Goal: Check status

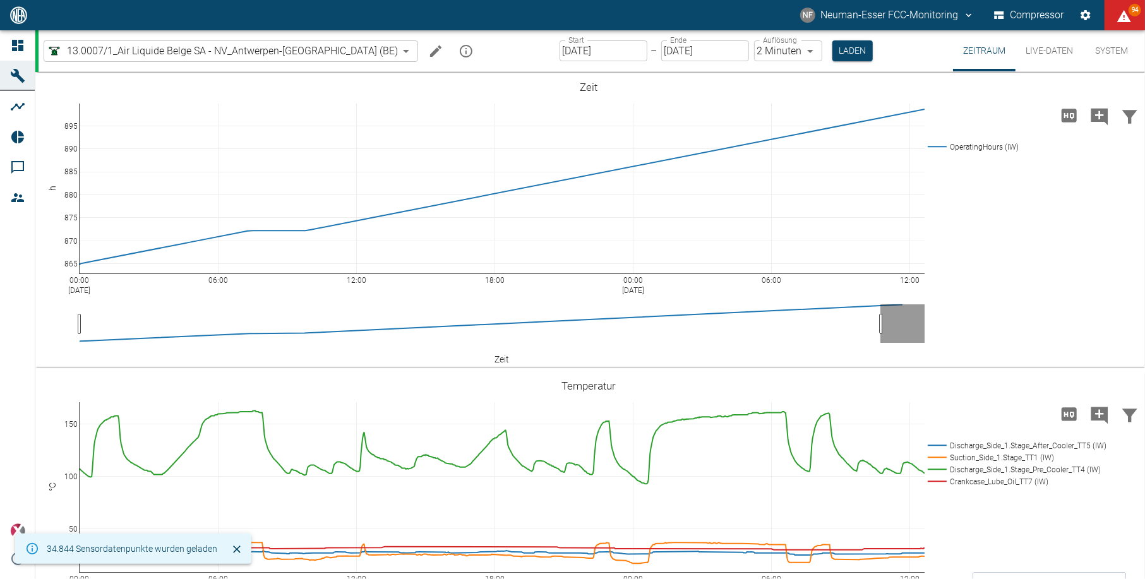
scroll to position [505, 0]
